Goal: Information Seeking & Learning: Learn about a topic

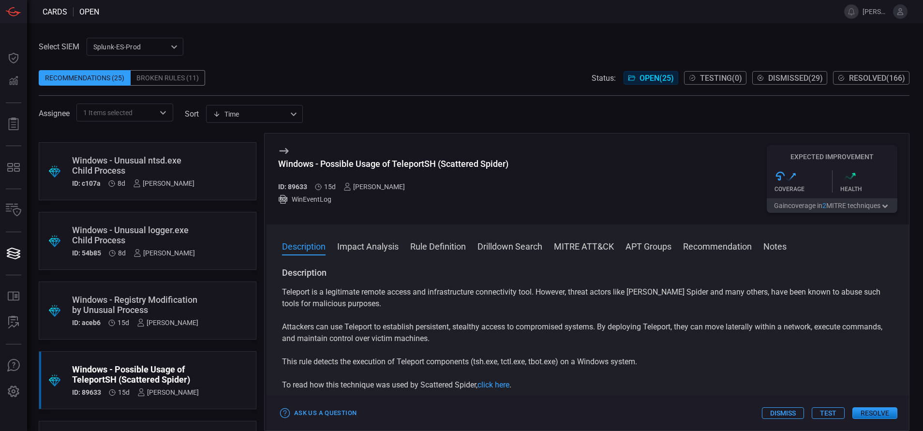
scroll to position [468, 0]
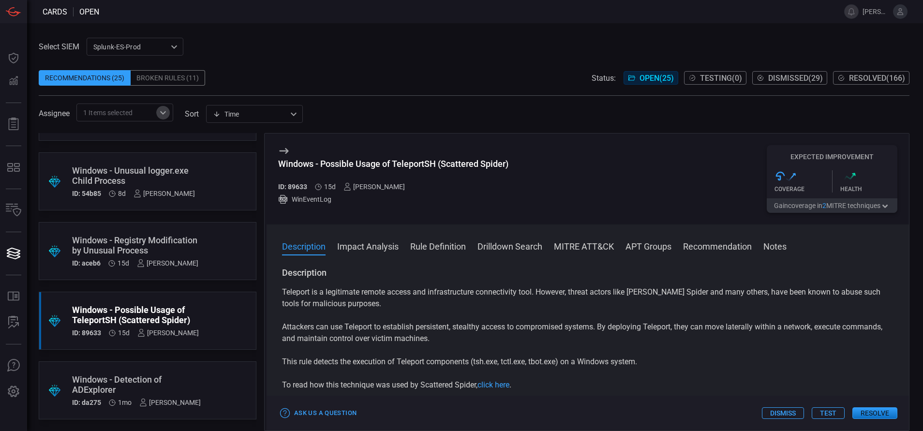
click at [162, 107] on icon "Open" at bounding box center [163, 113] width 12 height 12
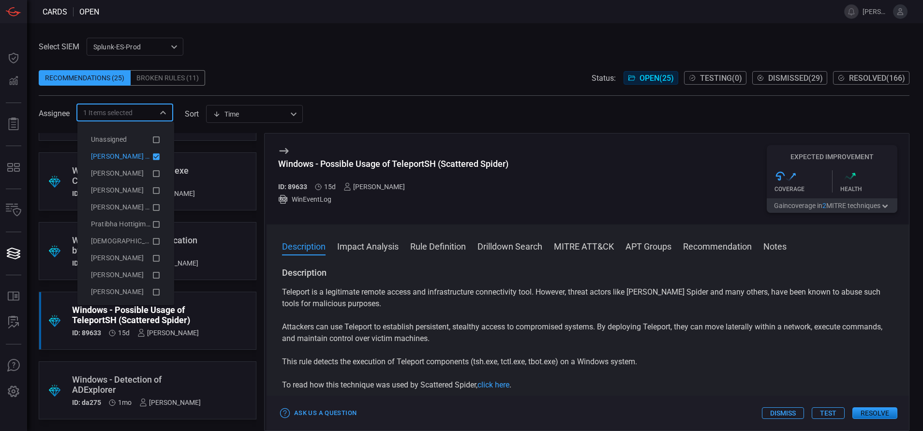
click at [153, 157] on icon at bounding box center [156, 156] width 7 height 7
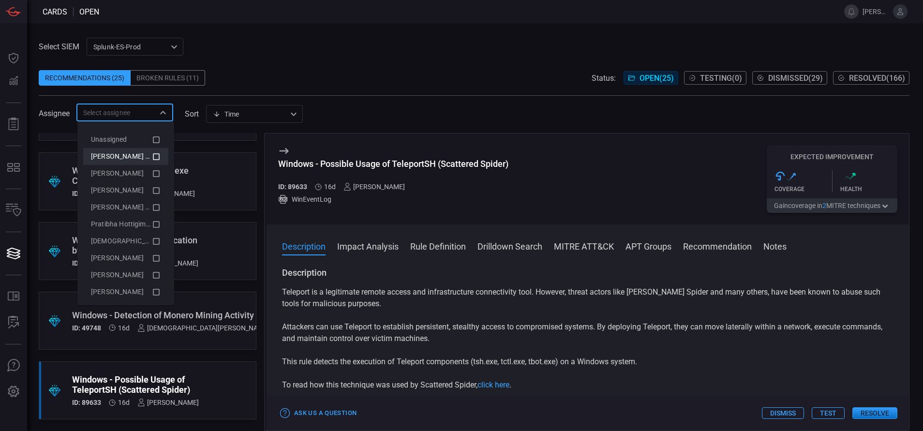
click at [152, 157] on icon at bounding box center [156, 157] width 9 height 12
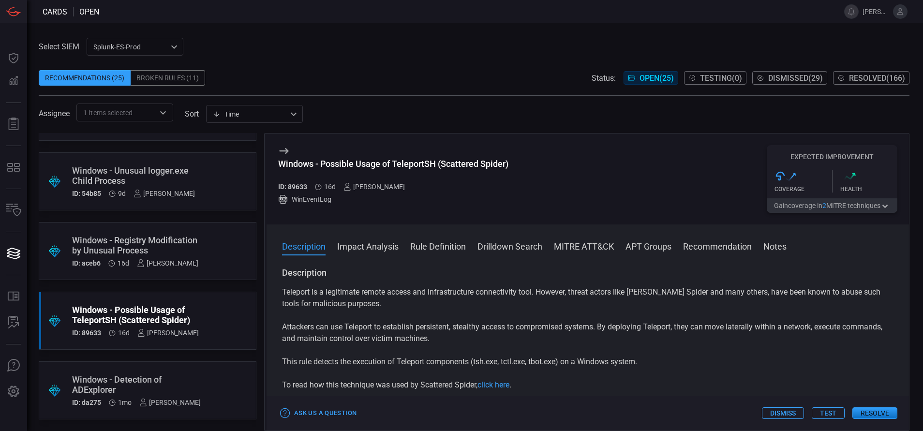
click at [277, 79] on div "Recommendations (25) Broken Rules (11) Status: Open ( 25 ) Testing ( 0 ) Dismis…" at bounding box center [474, 77] width 871 height 15
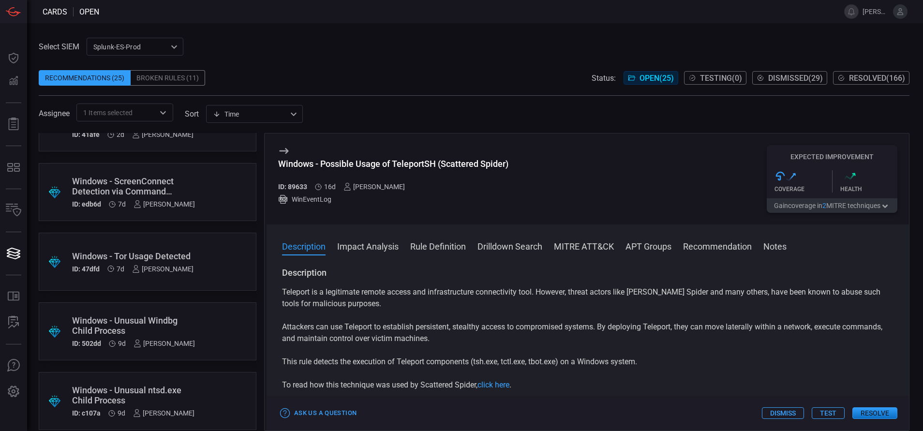
scroll to position [0, 0]
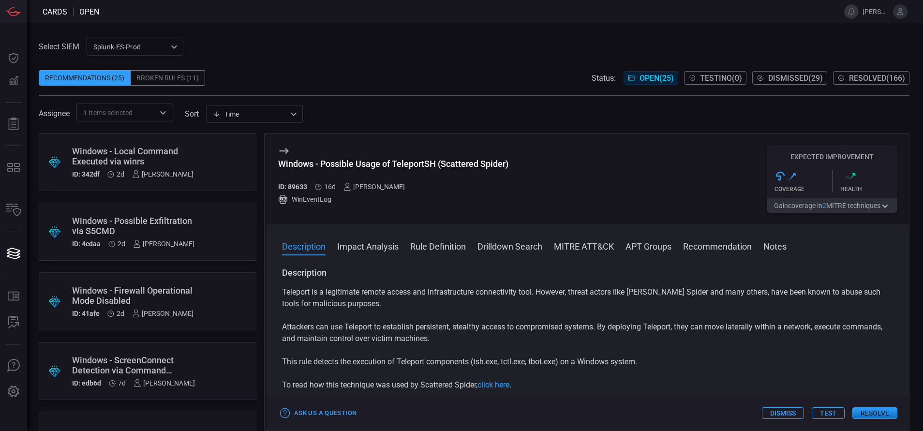
click at [197, 157] on div ".suggested_cards_icon{fill:url(#suggested_cards_icon);} Windows - Local Command…" at bounding box center [148, 162] width 218 height 58
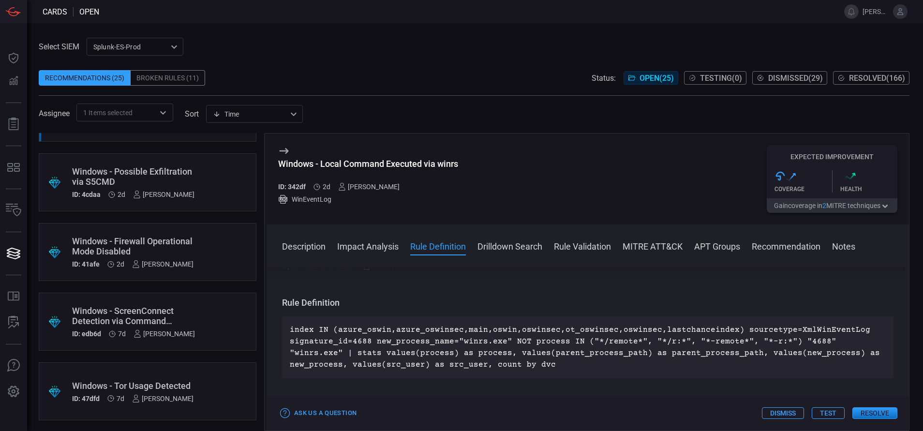
scroll to position [328, 0]
drag, startPoint x: 459, startPoint y: 164, endPoint x: 277, endPoint y: 171, distance: 183.0
click at [277, 171] on div "Windows - Local Command Executed via winrs ID: 342df 2d [PERSON_NAME] WinEventL…" at bounding box center [587, 178] width 642 height 91
copy div "Windows - Local Command Executed via winrs"
click at [638, 242] on button "MITRE ATT&CK" at bounding box center [652, 246] width 60 height 12
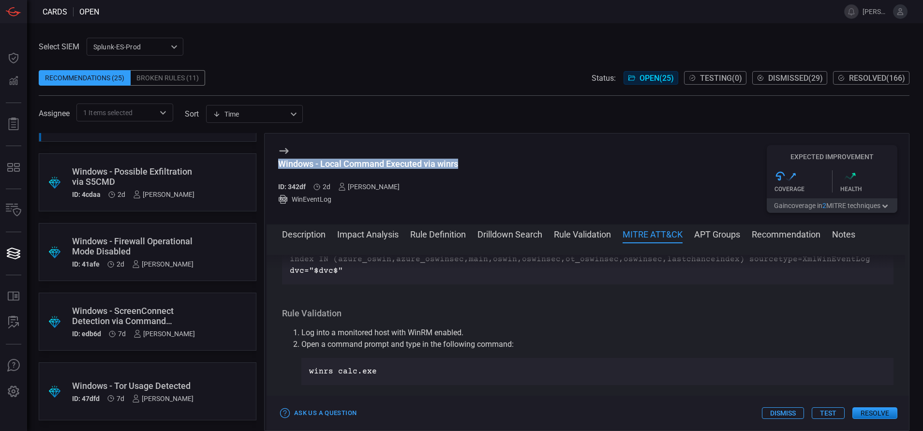
scroll to position [636, 0]
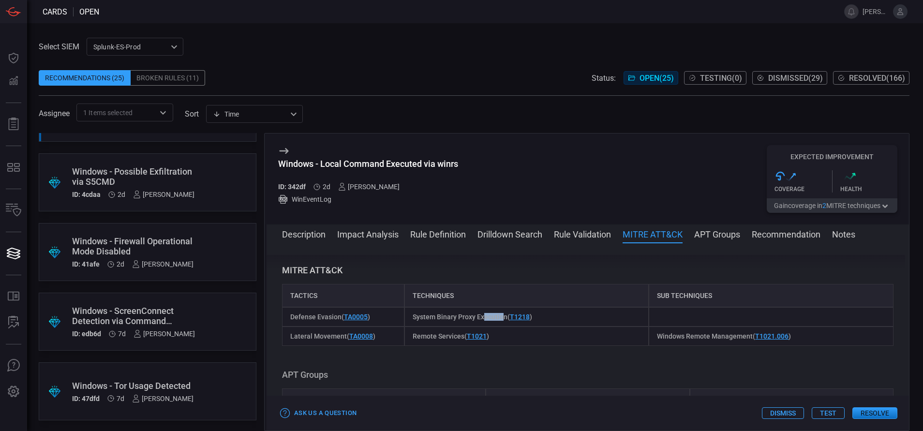
drag, startPoint x: 502, startPoint y: 315, endPoint x: 483, endPoint y: 315, distance: 18.9
click at [483, 315] on span "System Binary Proxy Execution ( T1218 )" at bounding box center [472, 317] width 119 height 8
drag, startPoint x: 483, startPoint y: 315, endPoint x: 503, endPoint y: 316, distance: 20.8
click at [503, 316] on div "System Binary Proxy Execution ( T1218 )" at bounding box center [526, 316] width 245 height 19
copy span "System Binary Proxy Execution"
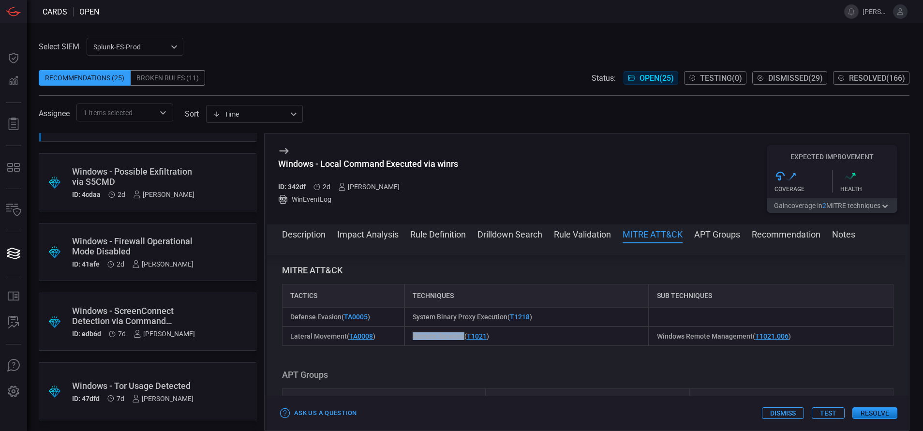
drag, startPoint x: 408, startPoint y: 337, endPoint x: 460, endPoint y: 338, distance: 52.7
click at [460, 338] on div "Remote Services ( T1021 )" at bounding box center [526, 335] width 245 height 19
copy span "Remote Services"
drag, startPoint x: 649, startPoint y: 335, endPoint x: 745, endPoint y: 335, distance: 95.3
click at [745, 335] on div "Windows Remote Management ( T1021.006 )" at bounding box center [771, 335] width 245 height 19
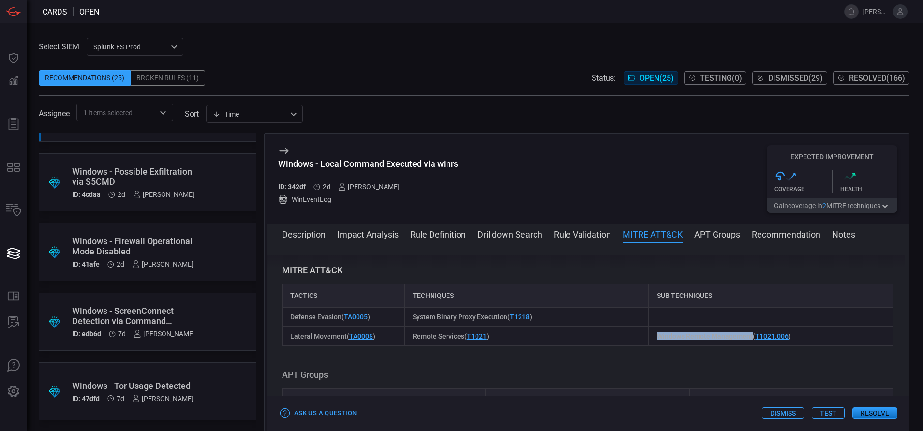
copy span "Windows Remote Management"
click at [297, 235] on button "Description" at bounding box center [304, 234] width 44 height 12
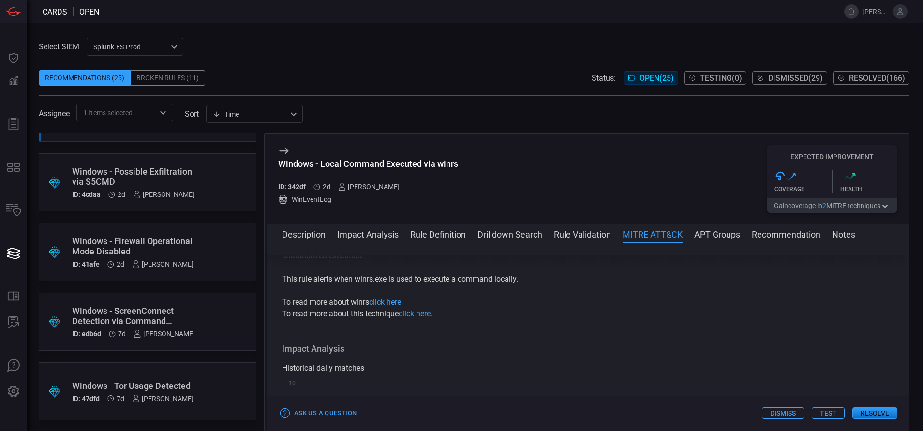
scroll to position [0, 0]
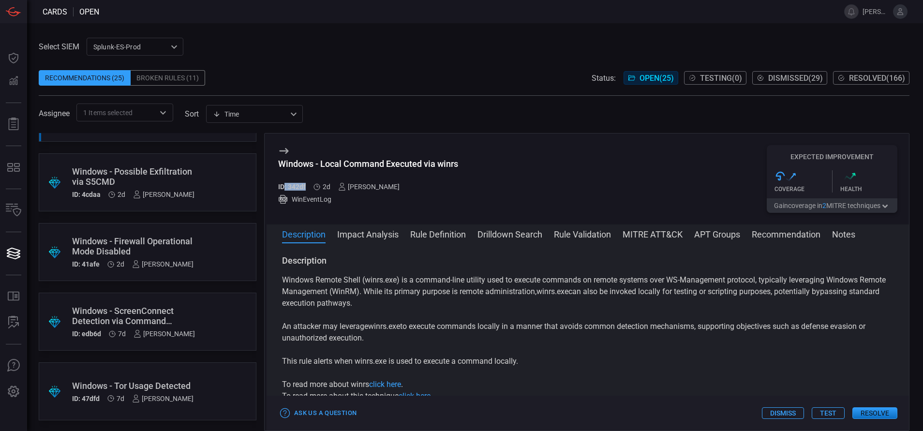
drag, startPoint x: 307, startPoint y: 184, endPoint x: 285, endPoint y: 188, distance: 22.2
click at [285, 188] on div "ID: 342df 2d [PERSON_NAME]" at bounding box center [368, 187] width 180 height 8
click at [392, 383] on link "click here" at bounding box center [385, 384] width 32 height 9
click at [444, 236] on button "Rule Definition" at bounding box center [438, 234] width 56 height 12
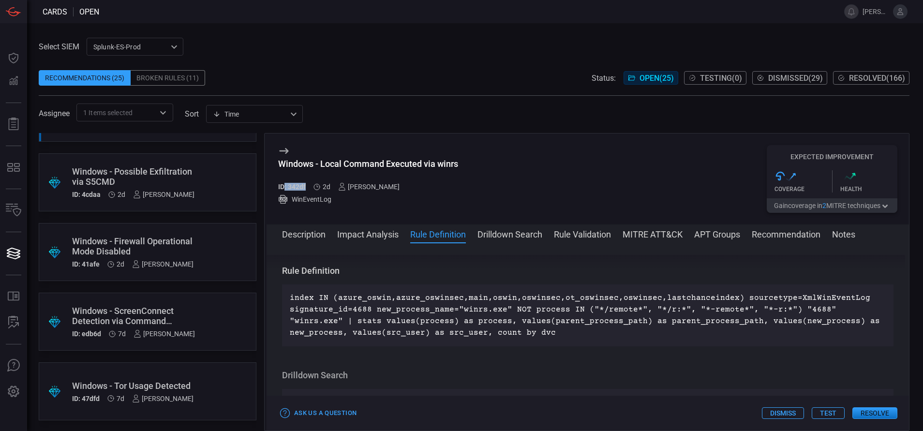
scroll to position [350, 0]
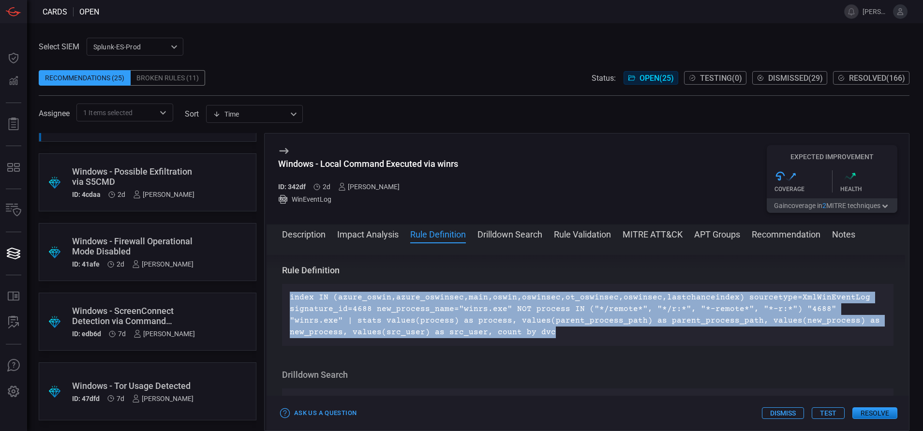
drag, startPoint x: 497, startPoint y: 333, endPoint x: 282, endPoint y: 301, distance: 216.7
click at [282, 301] on div "index IN (azure_oswin,azure_oswinsec,main,oswin,oswinsec,ot_oswinsec,oswinsec,l…" at bounding box center [587, 315] width 611 height 62
copy p "index IN (azure_oswin,azure_oswinsec,main,oswin,oswinsec,ot_oswinsec,oswinsec,l…"
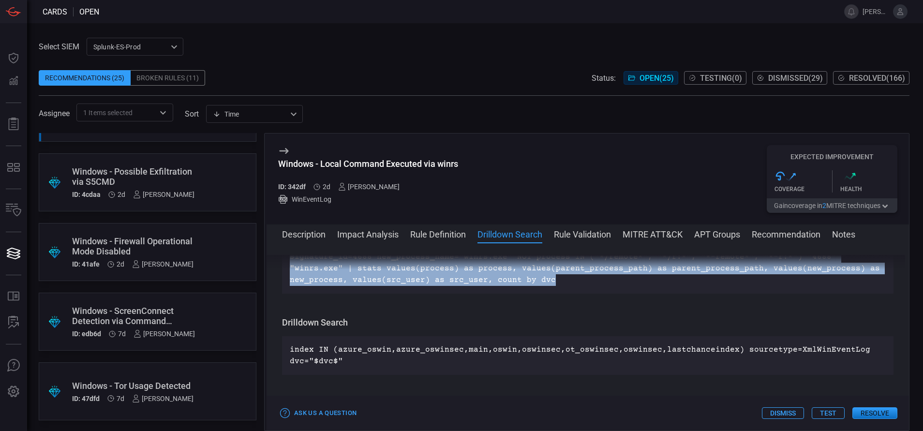
scroll to position [404, 0]
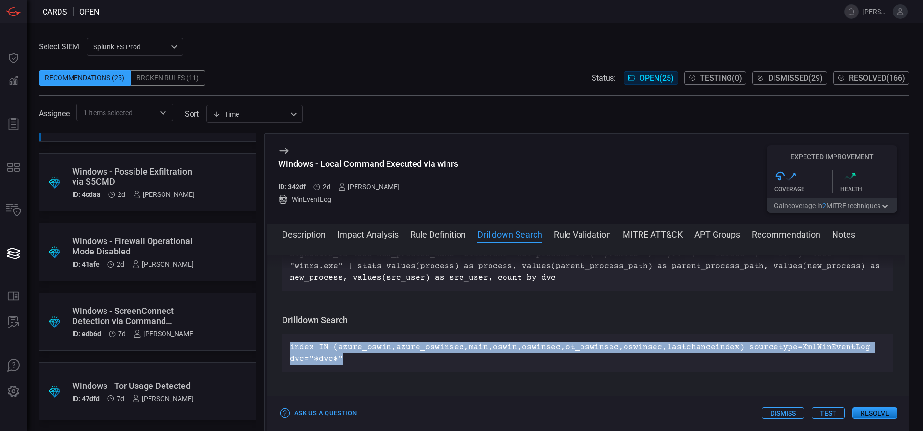
drag, startPoint x: 344, startPoint y: 359, endPoint x: 283, endPoint y: 339, distance: 64.7
click at [283, 339] on div "index IN (azure_oswin,azure_oswinsec,main,oswin,oswinsec,ot_oswinsec,oswinsec,l…" at bounding box center [587, 353] width 611 height 39
copy p "index IN (azure_oswin,azure_oswinsec,main,oswin,oswinsec,ot_oswinsec,oswinsec,l…"
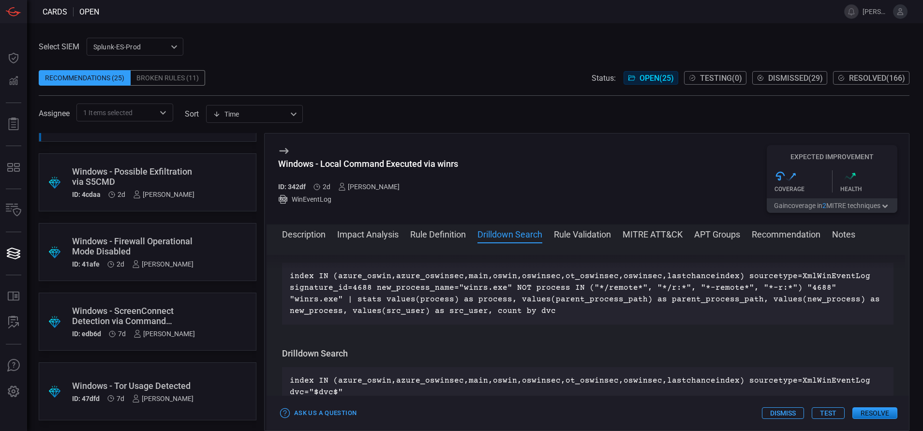
click at [455, 295] on p "index IN (azure_oswin,azure_oswinsec,main,oswin,oswinsec,ot_oswinsec,oswinsec,l…" at bounding box center [588, 293] width 596 height 46
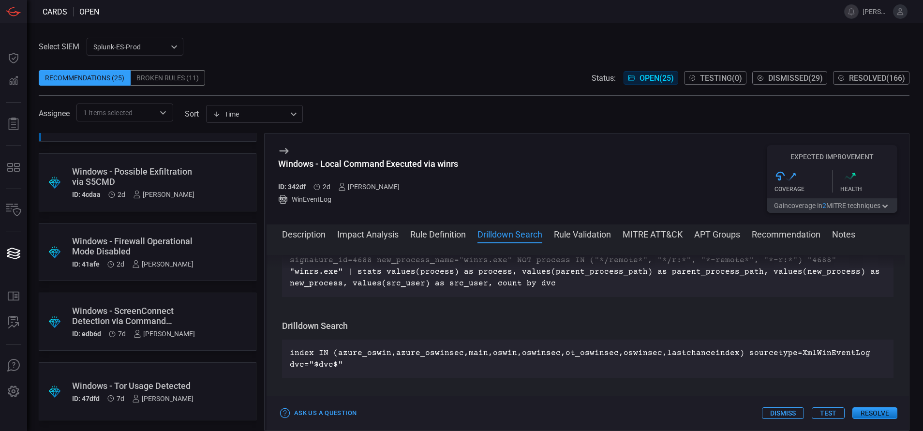
scroll to position [399, 0]
click at [637, 233] on button "MITRE ATT&CK" at bounding box center [652, 234] width 60 height 12
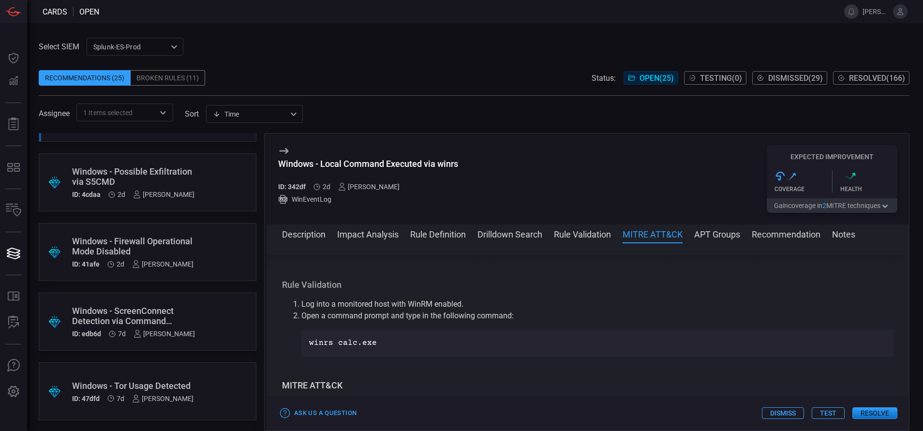
scroll to position [636, 0]
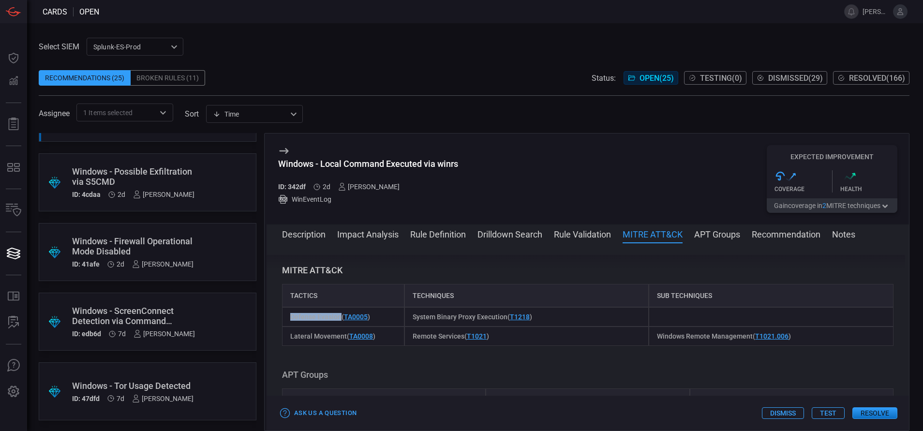
drag, startPoint x: 285, startPoint y: 318, endPoint x: 340, endPoint y: 317, distance: 55.1
click at [340, 317] on div "Defense Evasion ( TA0005 )" at bounding box center [343, 316] width 122 height 19
copy span "Defense Evasion"
